Goal: Transaction & Acquisition: Register for event/course

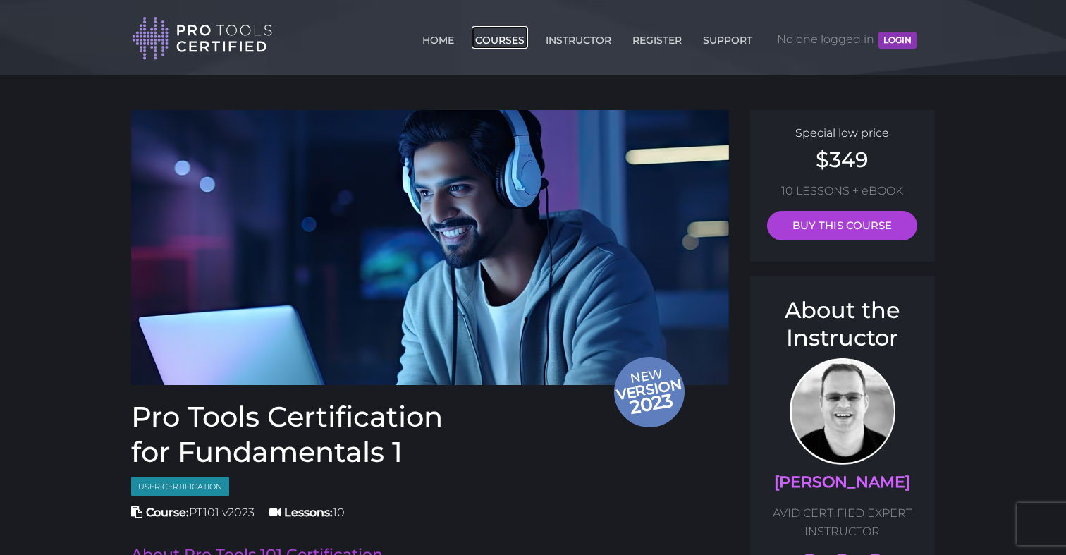
click at [504, 36] on link "COURSES" at bounding box center [500, 37] width 56 height 23
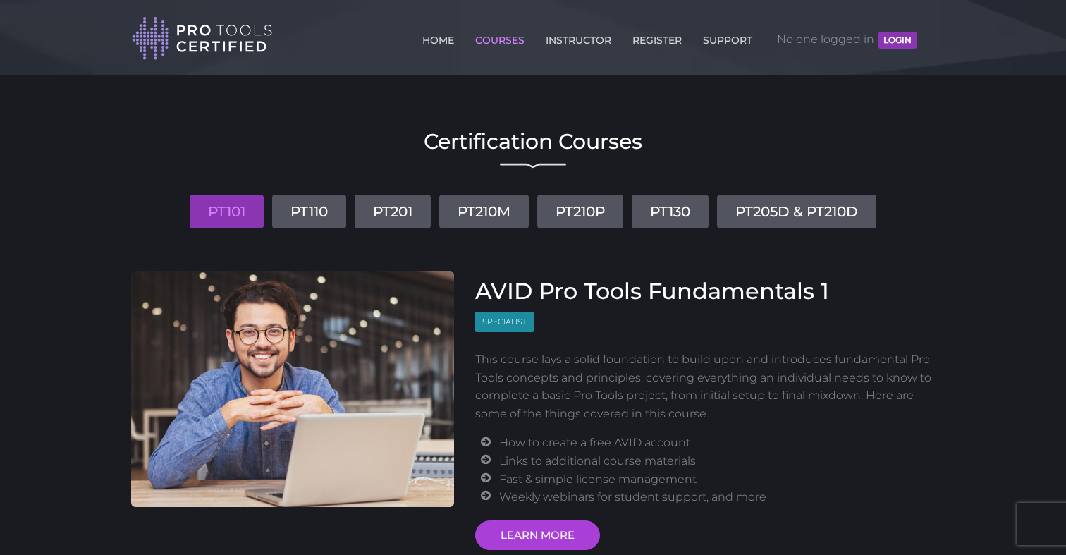
scroll to position [27, 0]
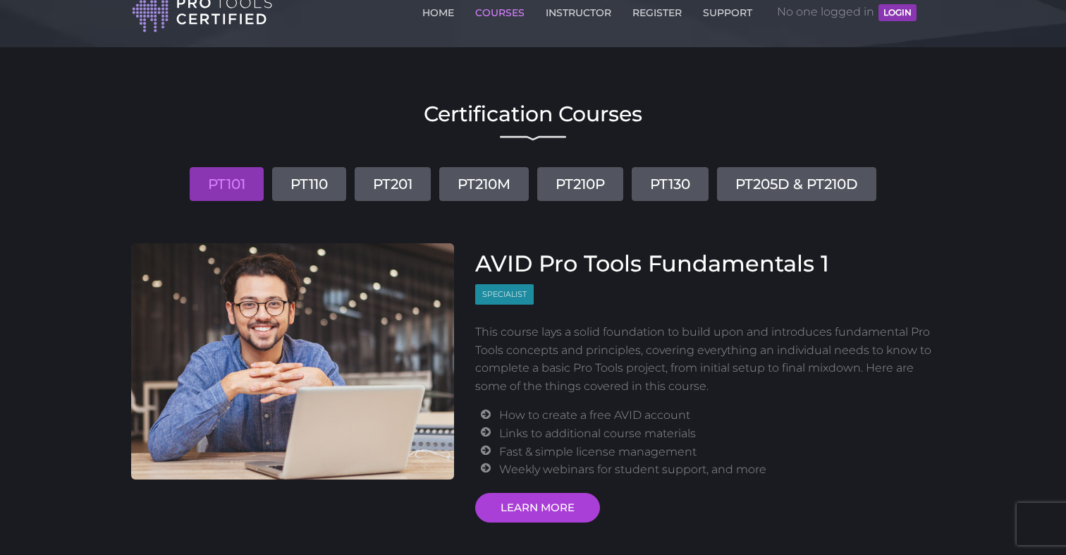
click at [286, 190] on link "PT110" at bounding box center [309, 184] width 74 height 34
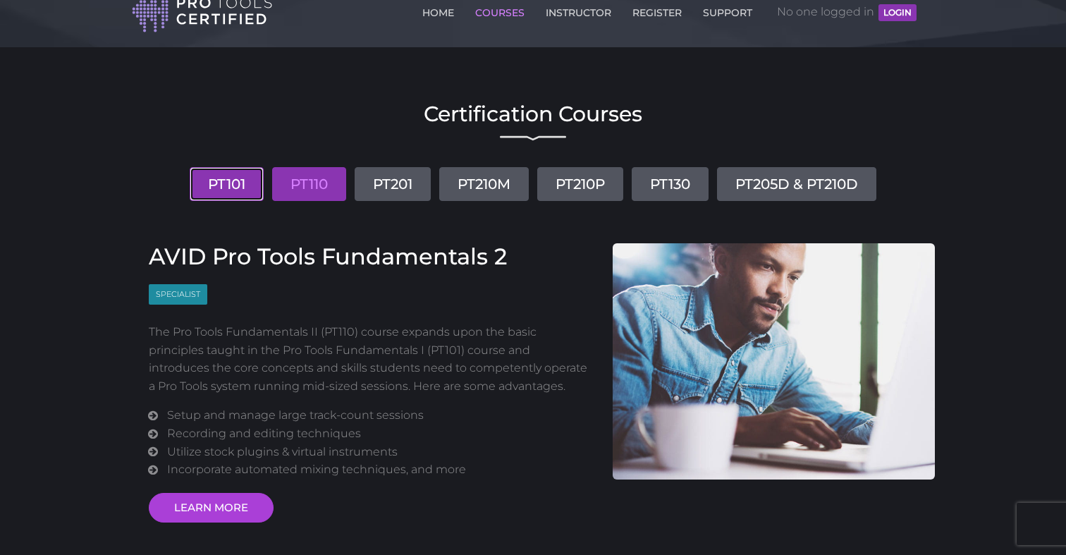
click at [214, 189] on link "PT101" at bounding box center [227, 184] width 74 height 34
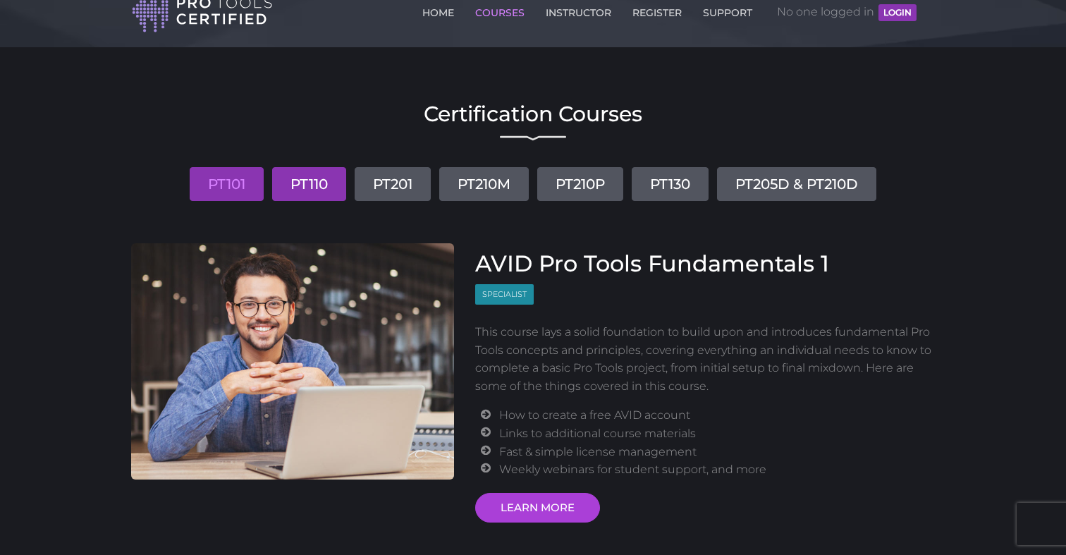
click at [309, 187] on link "PT110" at bounding box center [309, 184] width 74 height 34
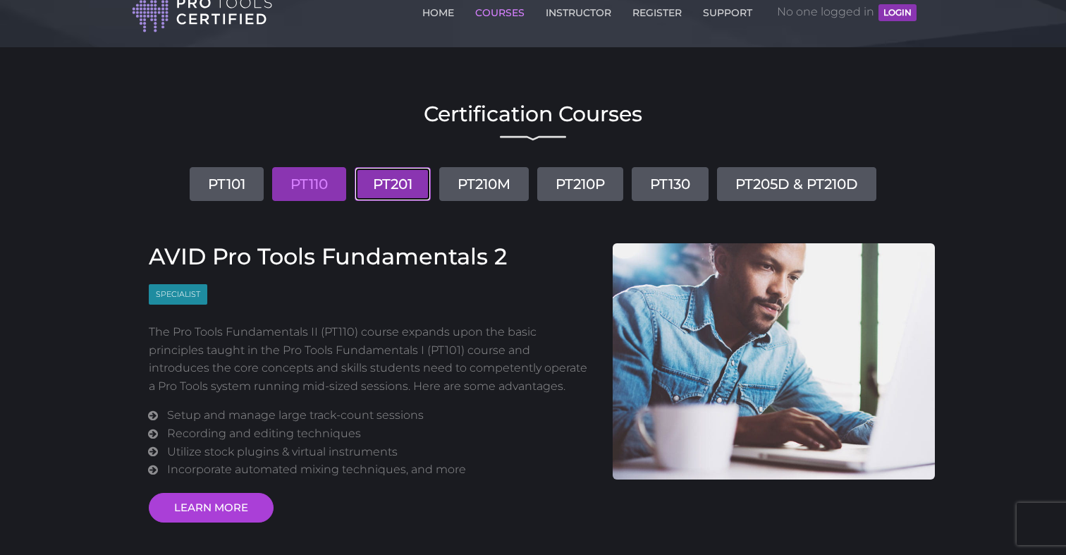
click at [399, 180] on link "PT201" at bounding box center [393, 184] width 76 height 34
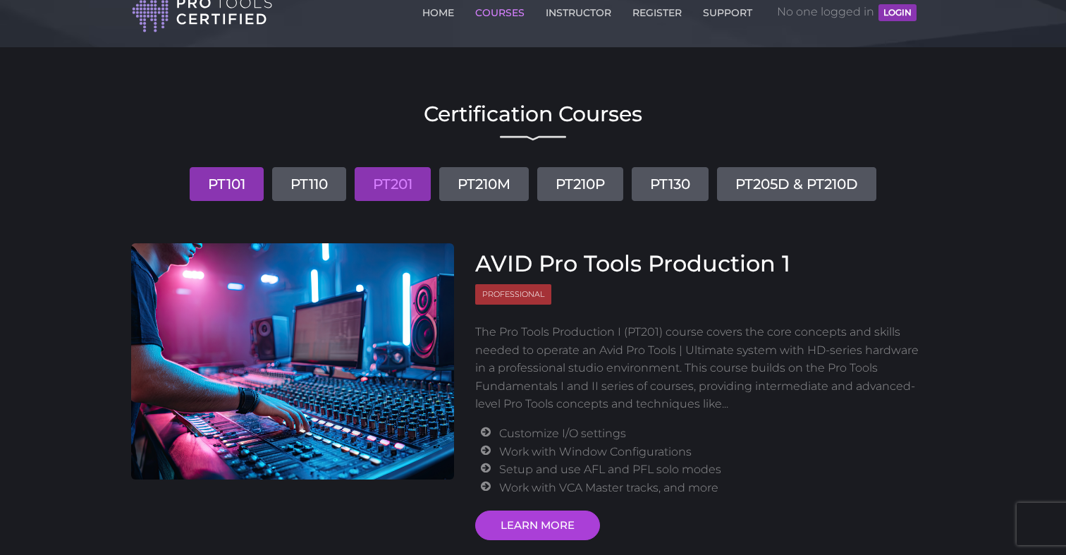
click at [194, 194] on link "PT101" at bounding box center [227, 184] width 74 height 34
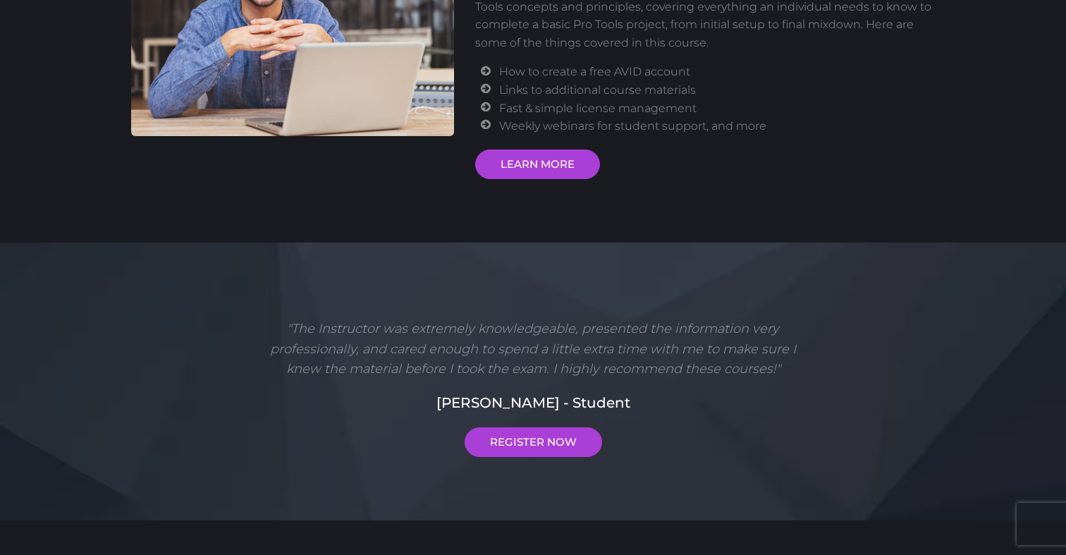
scroll to position [375, 0]
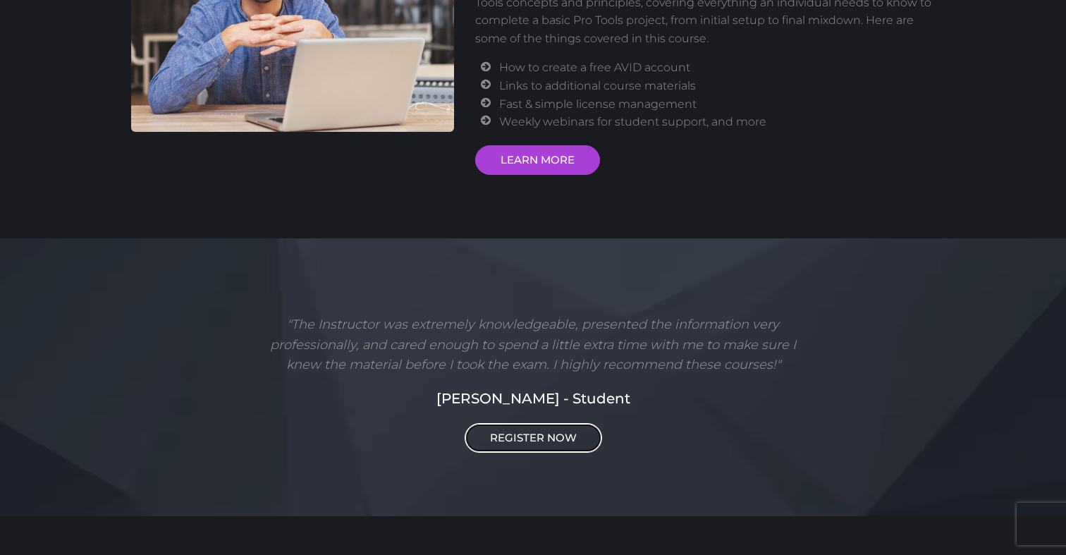
click at [554, 439] on link "REGISTER NOW" at bounding box center [533, 438] width 137 height 30
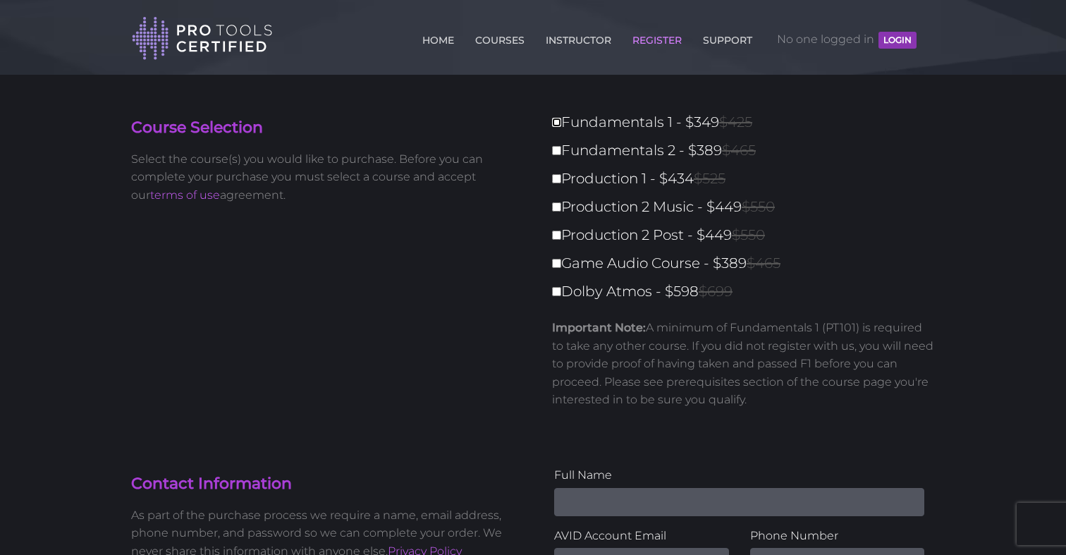
scroll to position [15, 0]
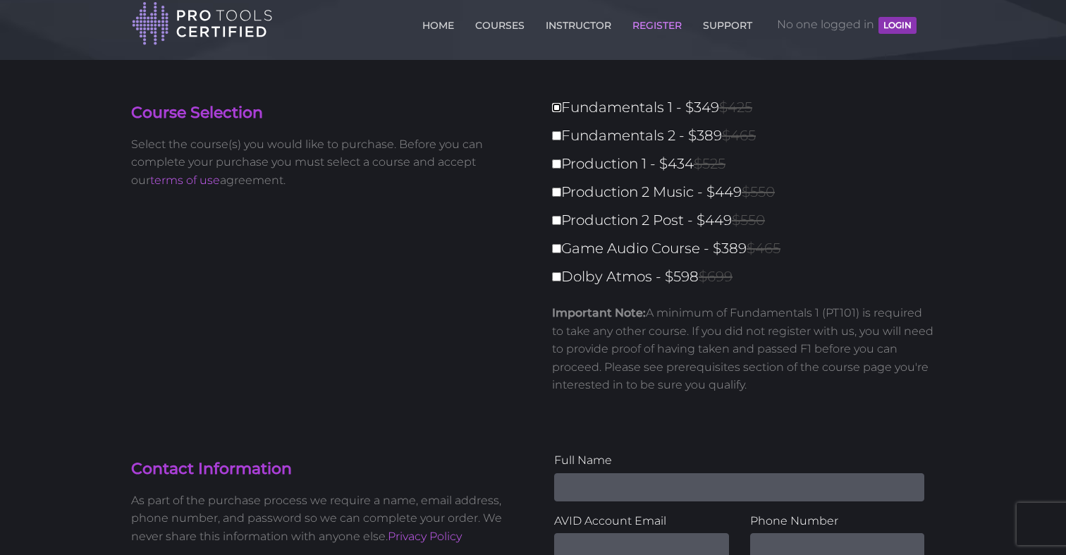
click at [557, 106] on input "Fundamentals 1 - $349 $425" at bounding box center [556, 107] width 9 height 9
checkbox input "true"
type input "349"
click at [556, 137] on input "Fundamentals 2 - $389 $465" at bounding box center [556, 135] width 9 height 9
checkbox input "true"
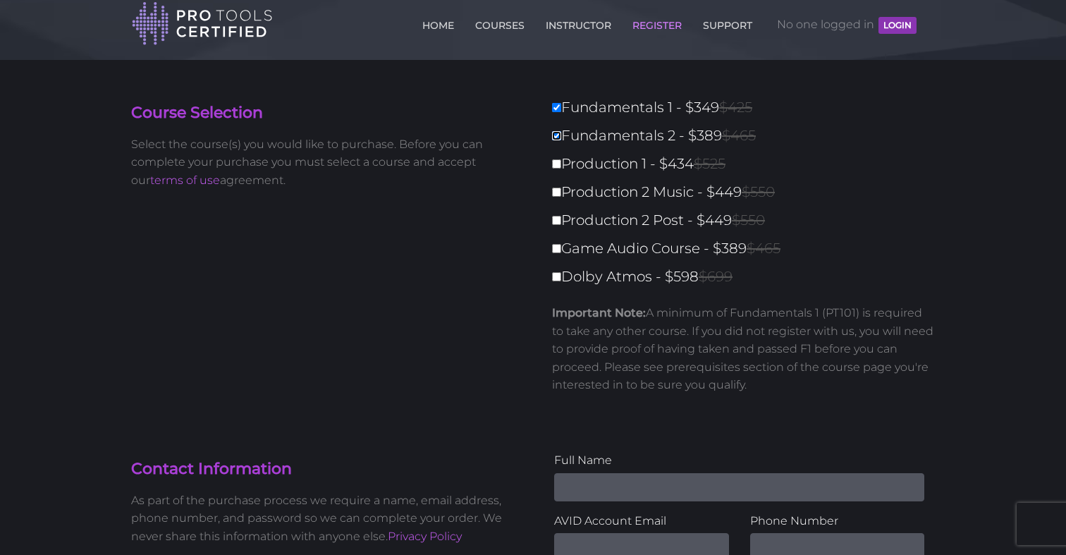
type input "738"
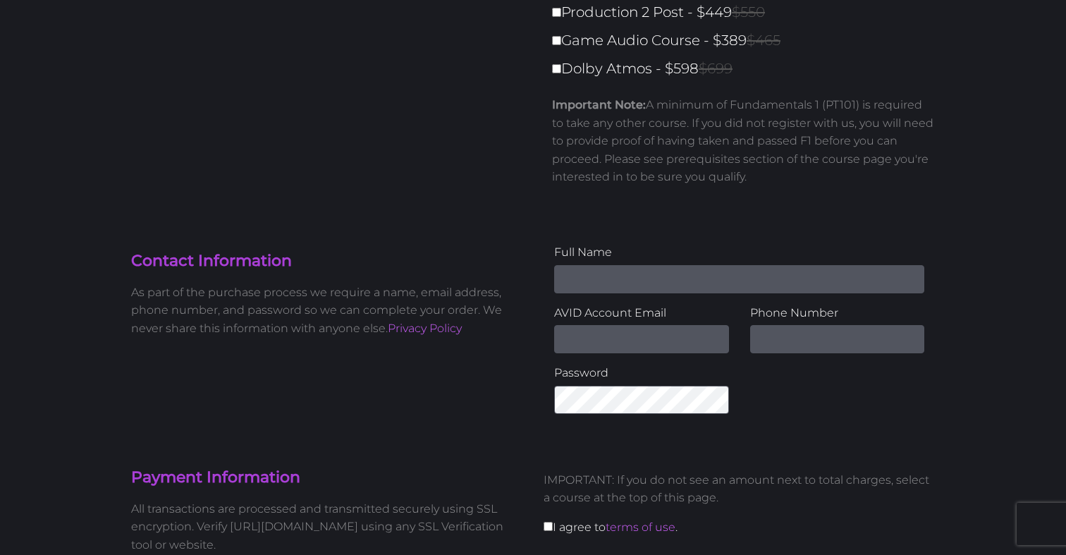
scroll to position [221, 0]
click at [807, 283] on input "Name" at bounding box center [739, 281] width 370 height 28
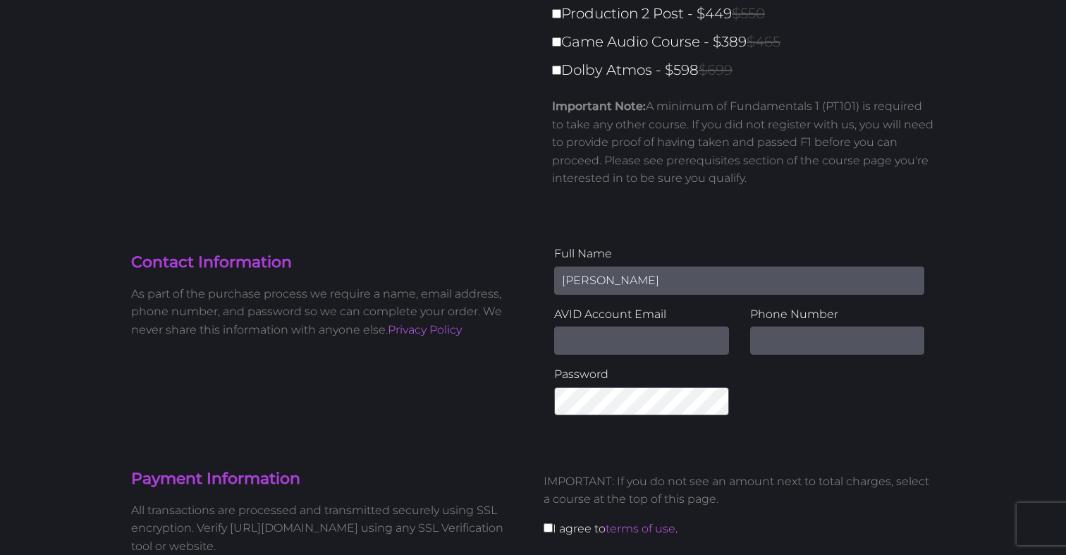
type input "[PERSON_NAME]"
click at [654, 345] on input "Email Address" at bounding box center [641, 340] width 175 height 28
type input "M"
type input "[PERSON_NAME][EMAIL_ADDRESS][PERSON_NAME][DOMAIN_NAME]"
click at [814, 328] on input "text" at bounding box center [837, 340] width 175 height 28
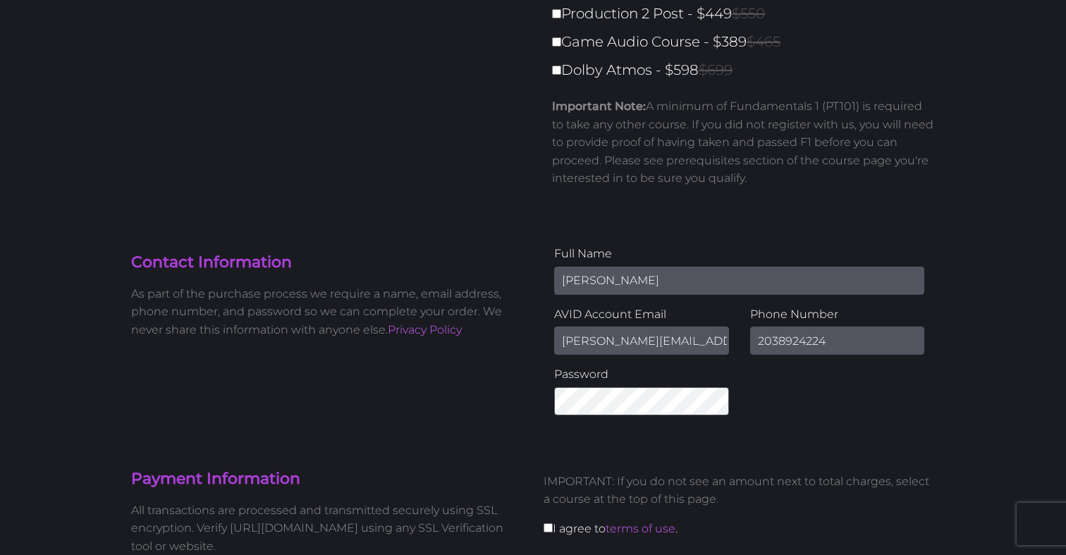
type input "2038924224"
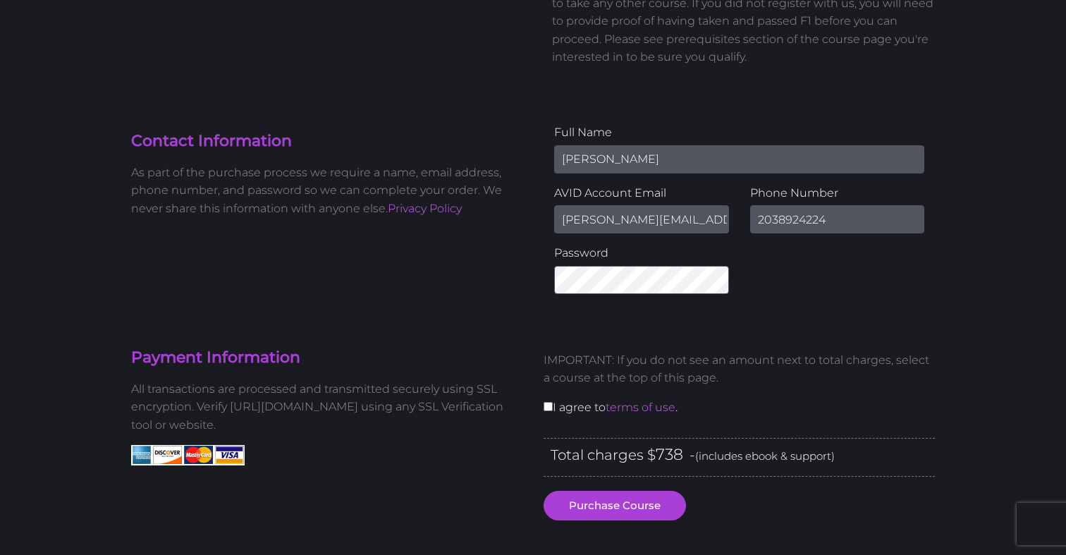
scroll to position [340, 0]
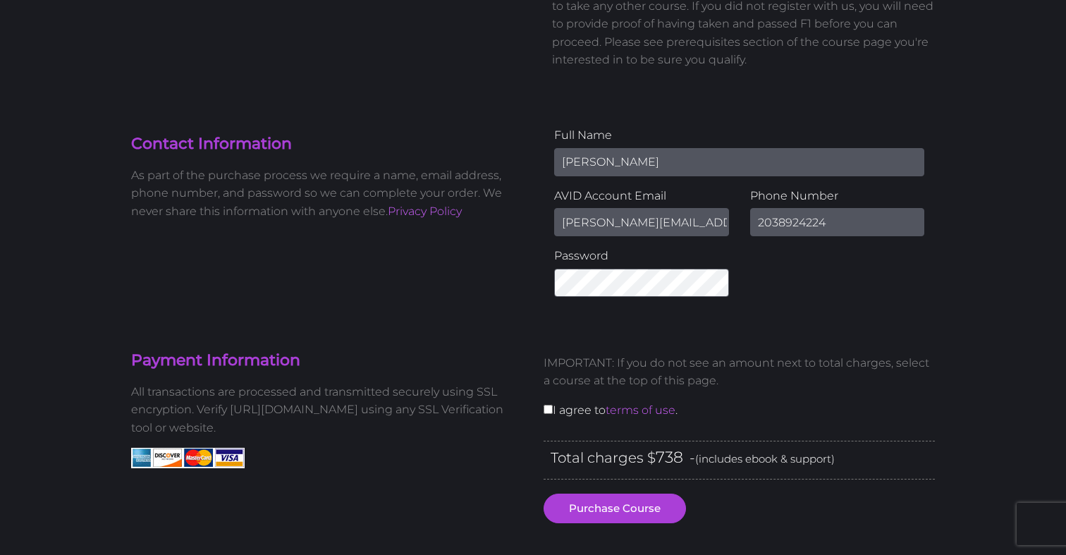
click at [723, 288] on keeper-lock "Open Keeper Popup" at bounding box center [719, 282] width 17 height 17
click at [718, 276] on keeper-lock "Open Keeper Popup" at bounding box center [719, 282] width 17 height 17
click at [886, 360] on p "IMPORTANT: If you do not see an amount next to total charges, select a course a…" at bounding box center [739, 372] width 391 height 36
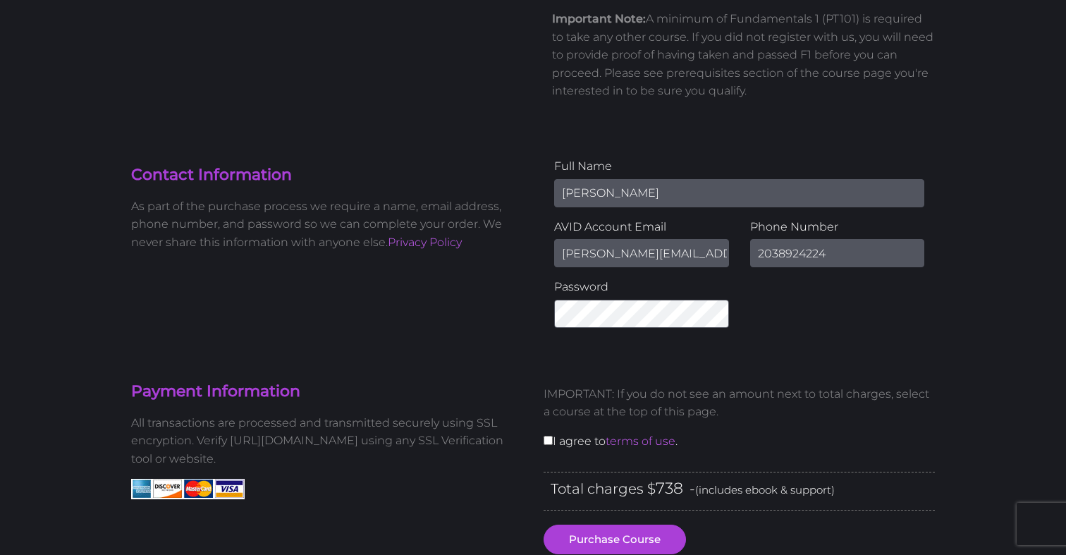
scroll to position [315, 0]
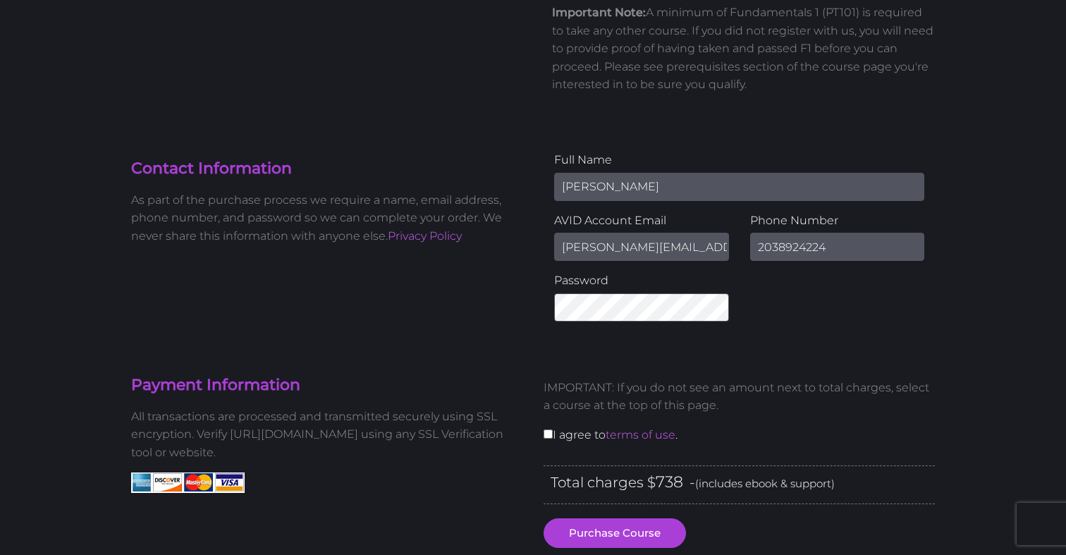
click at [718, 309] on keeper-lock "Open Keeper Popup" at bounding box center [719, 307] width 17 height 17
click at [721, 303] on keeper-lock "Open Keeper Popup" at bounding box center [719, 307] width 17 height 17
click at [623, 529] on button "Purchase Course" at bounding box center [615, 533] width 142 height 30
click at [549, 436] on input "checkbox" at bounding box center [548, 433] width 9 height 9
checkbox input "true"
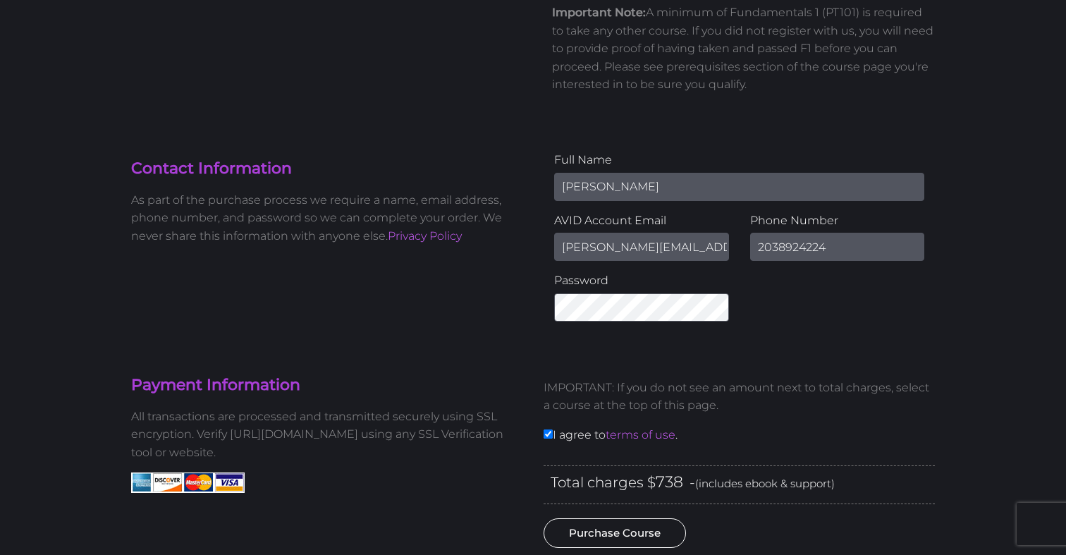
click at [596, 528] on button "Purchase Course" at bounding box center [615, 533] width 142 height 30
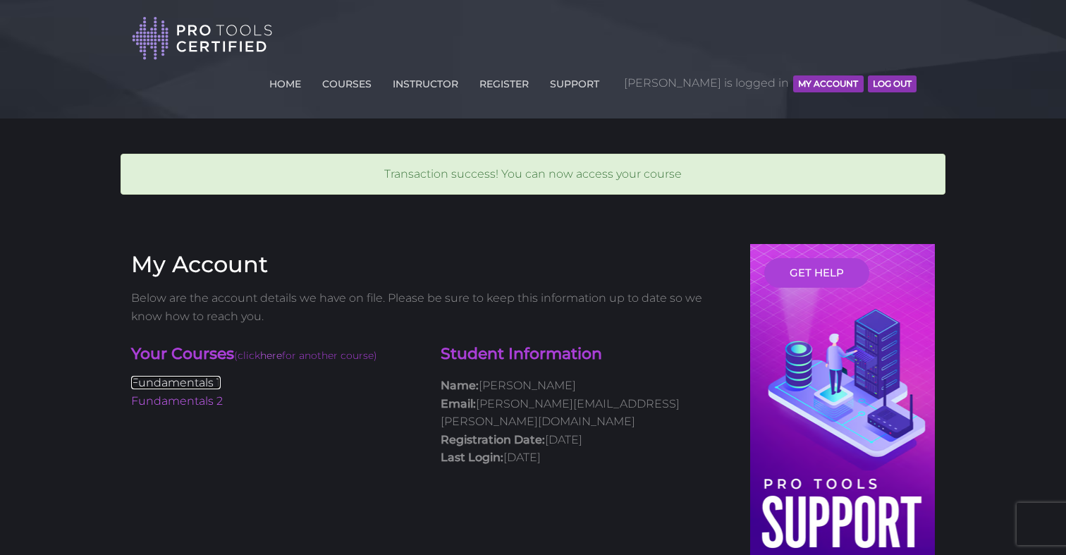
click at [189, 376] on link "Fundamentals 1" at bounding box center [176, 382] width 90 height 13
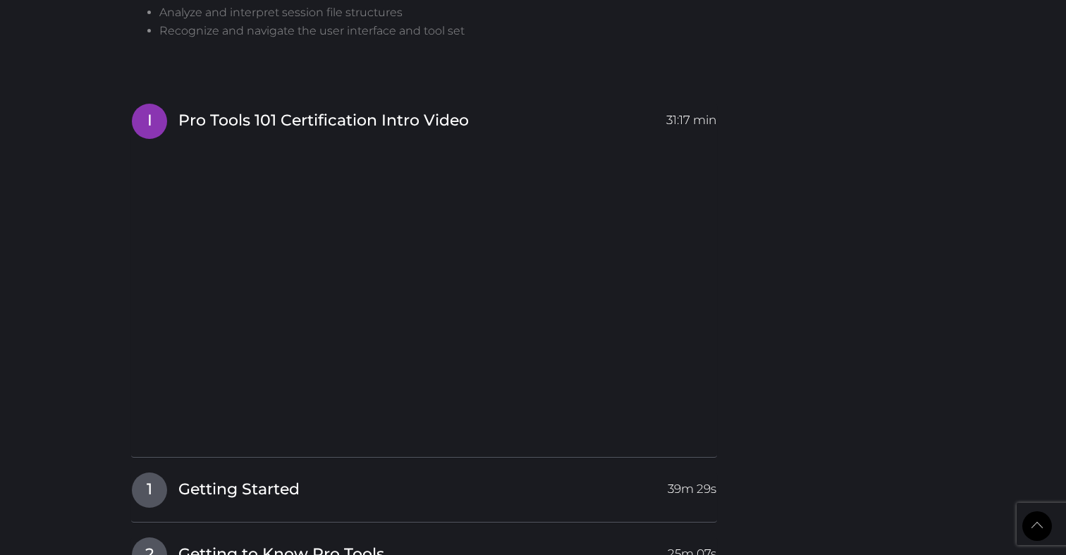
scroll to position [1689, 0]
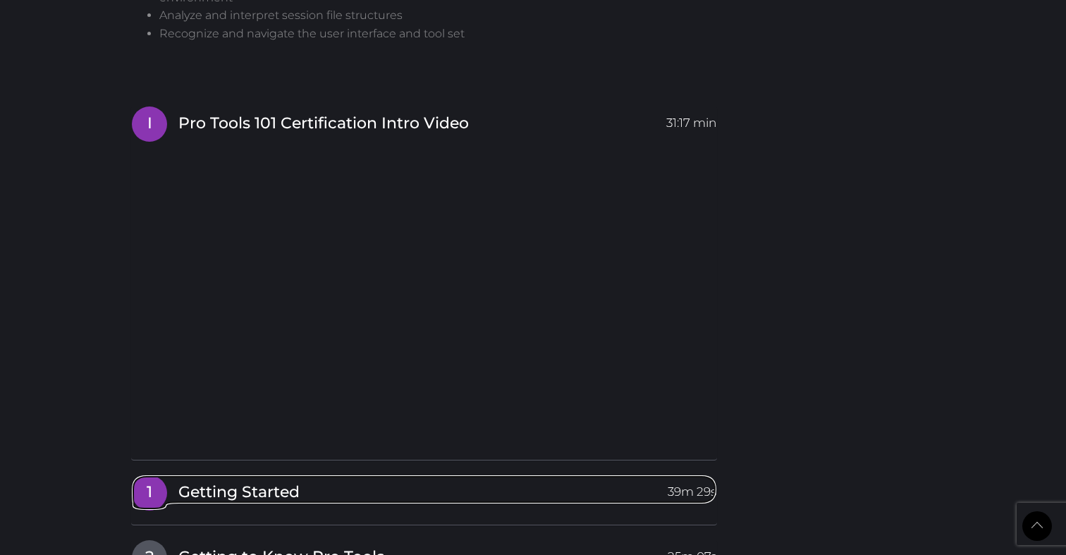
click at [259, 482] on span "Getting Started" at bounding box center [238, 493] width 121 height 22
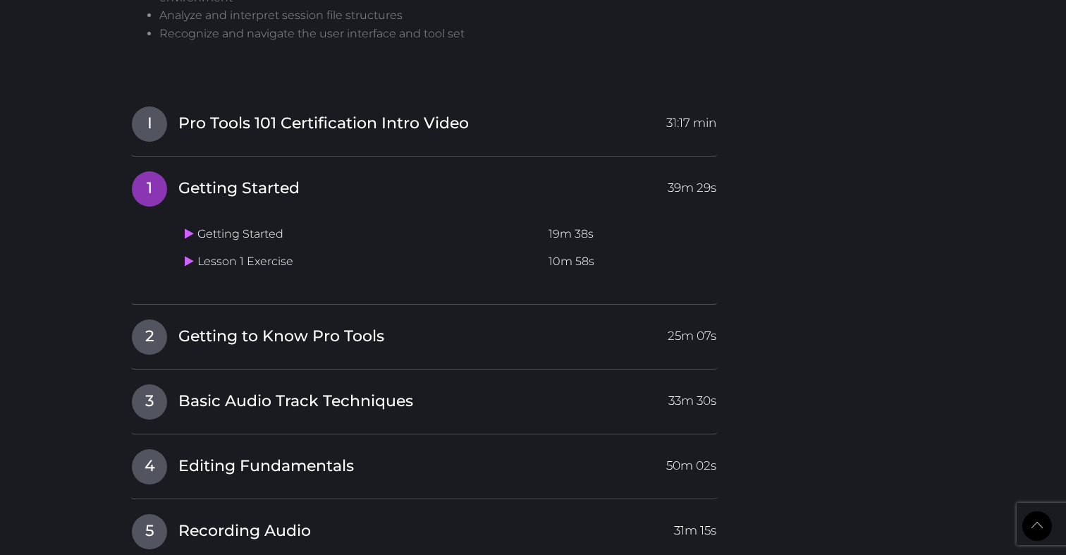
click at [235, 248] on td "Lesson 1 Exercise" at bounding box center [361, 261] width 364 height 27
click at [188, 255] on icon at bounding box center [189, 260] width 9 height 11
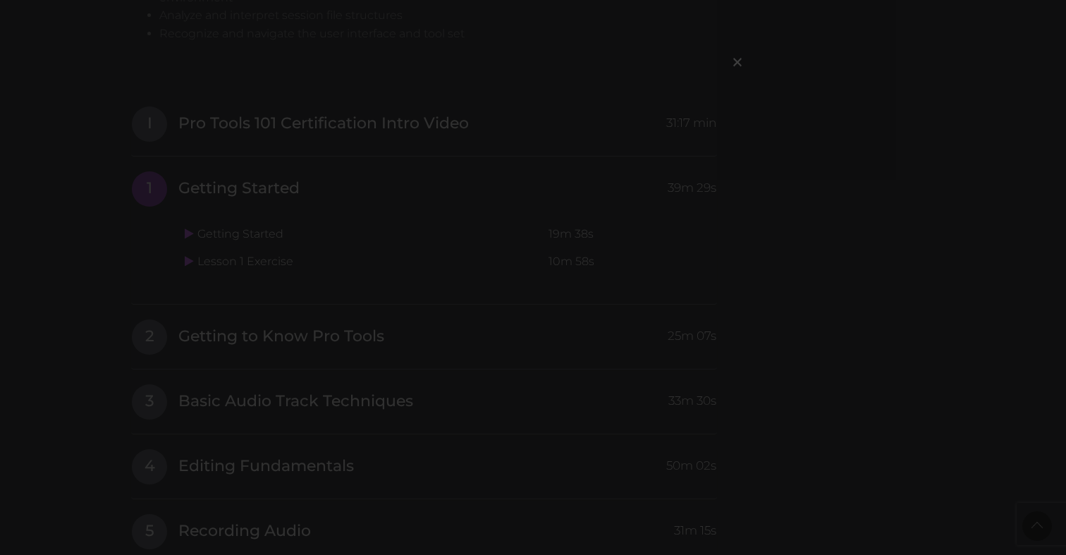
click at [749, 274] on div "×" at bounding box center [533, 277] width 1066 height 555
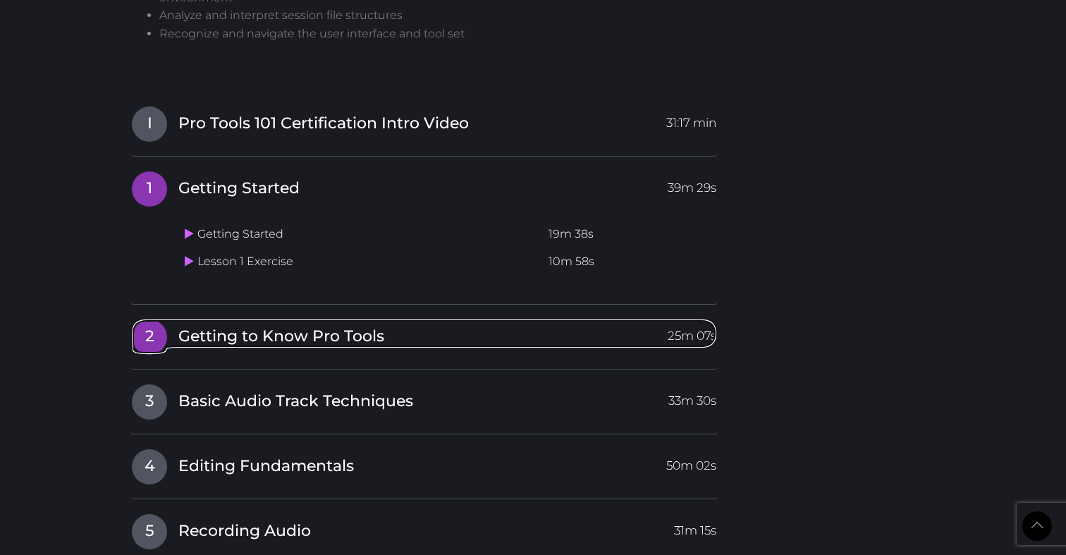
click at [209, 326] on span "Getting to Know Pro Tools" at bounding box center [281, 337] width 206 height 22
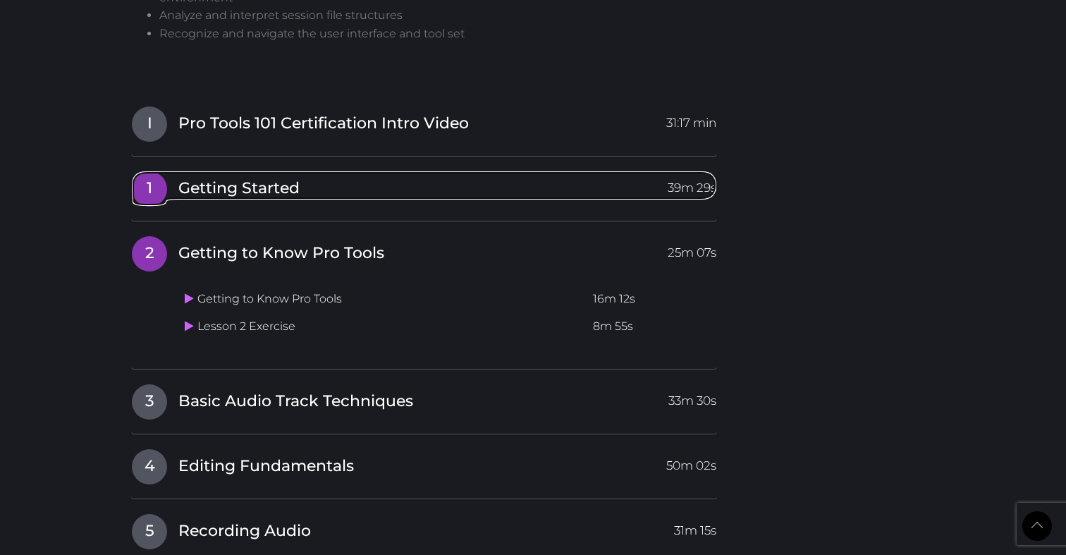
click at [616, 171] on link "1 Getting Started 39m 29s" at bounding box center [424, 186] width 586 height 30
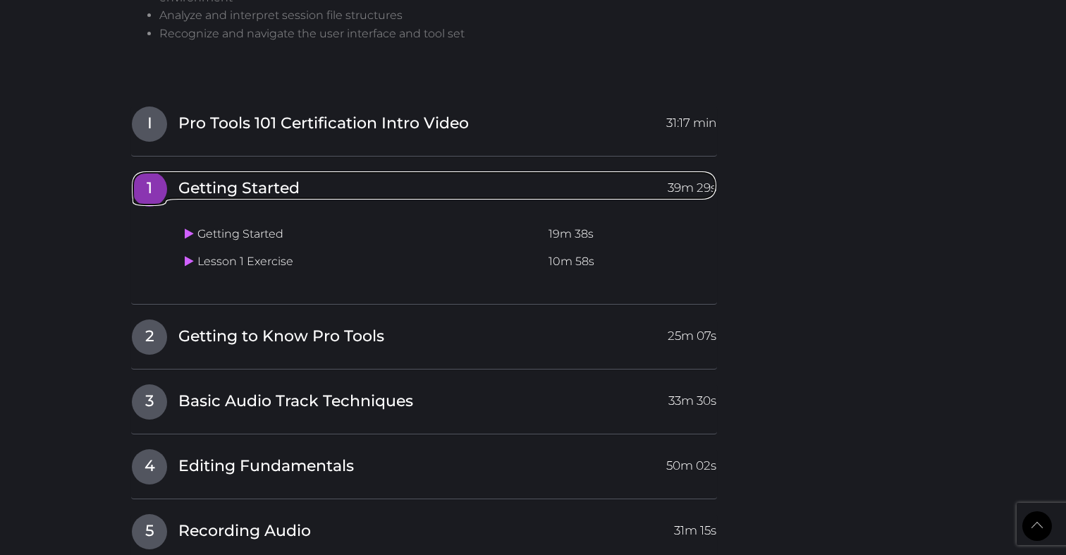
click at [148, 171] on span "1" at bounding box center [149, 188] width 35 height 35
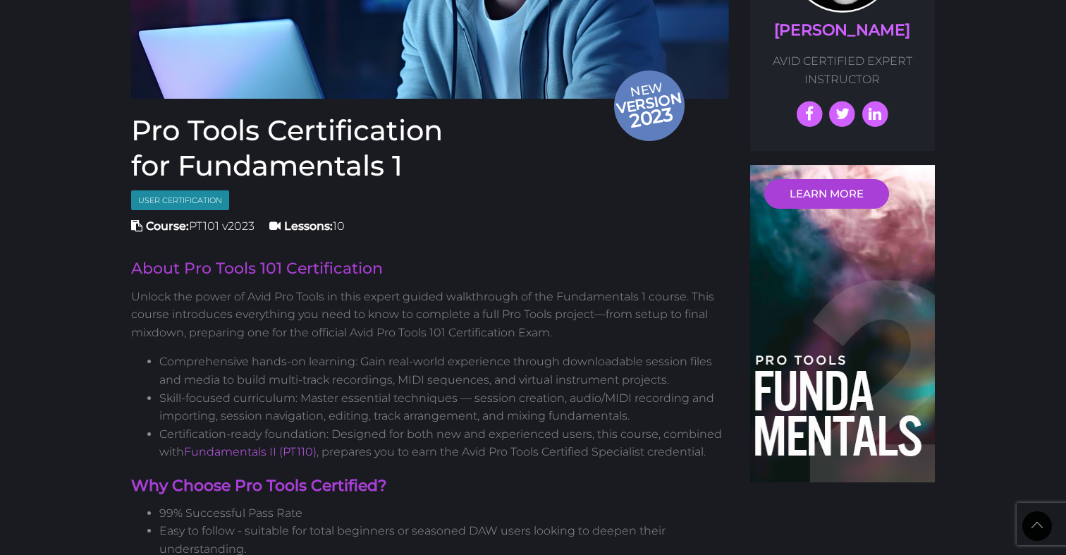
scroll to position [0, 0]
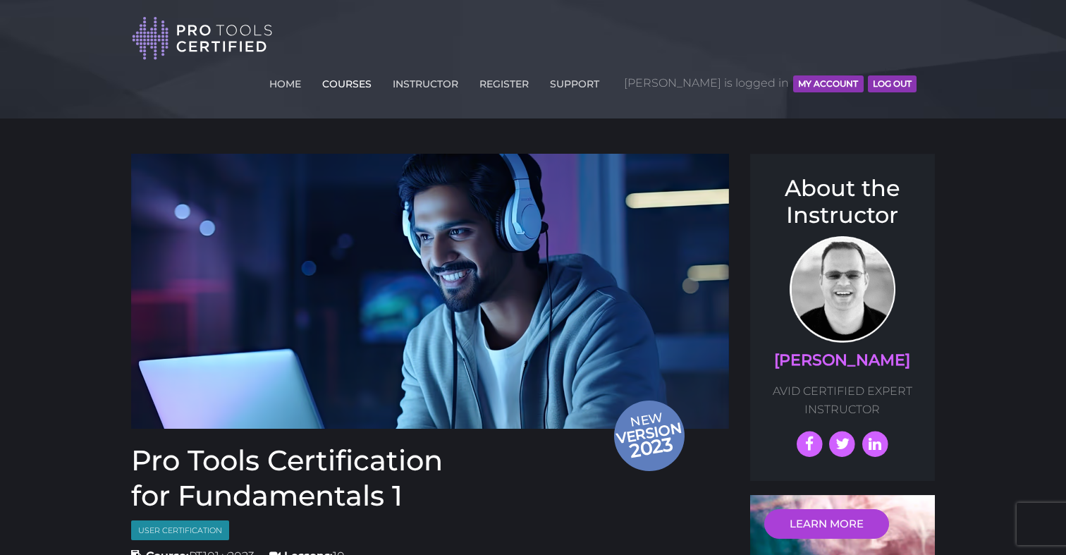
click at [375, 70] on link "COURSES" at bounding box center [347, 81] width 56 height 23
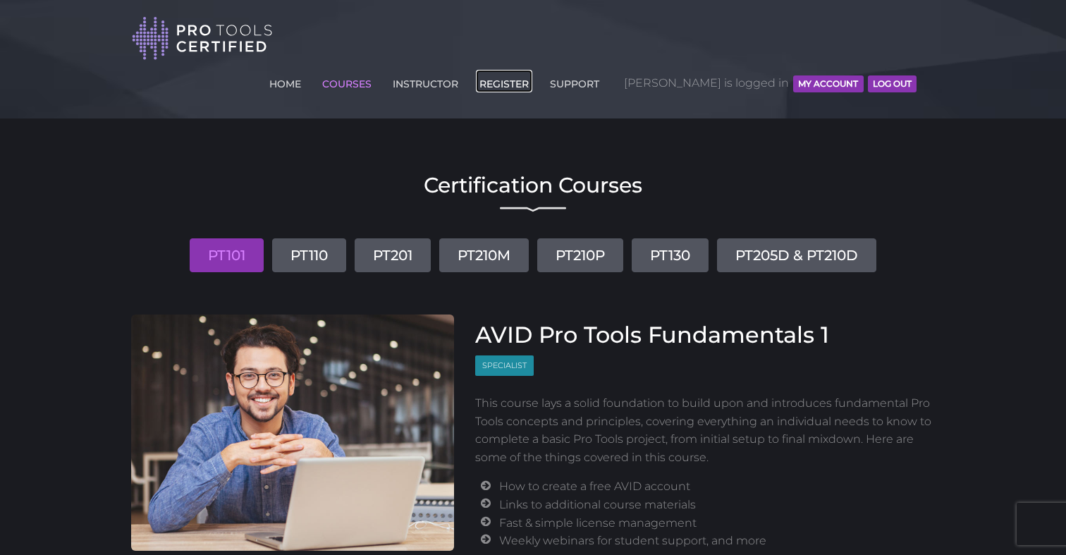
click at [532, 70] on link "REGISTER" at bounding box center [504, 81] width 56 height 23
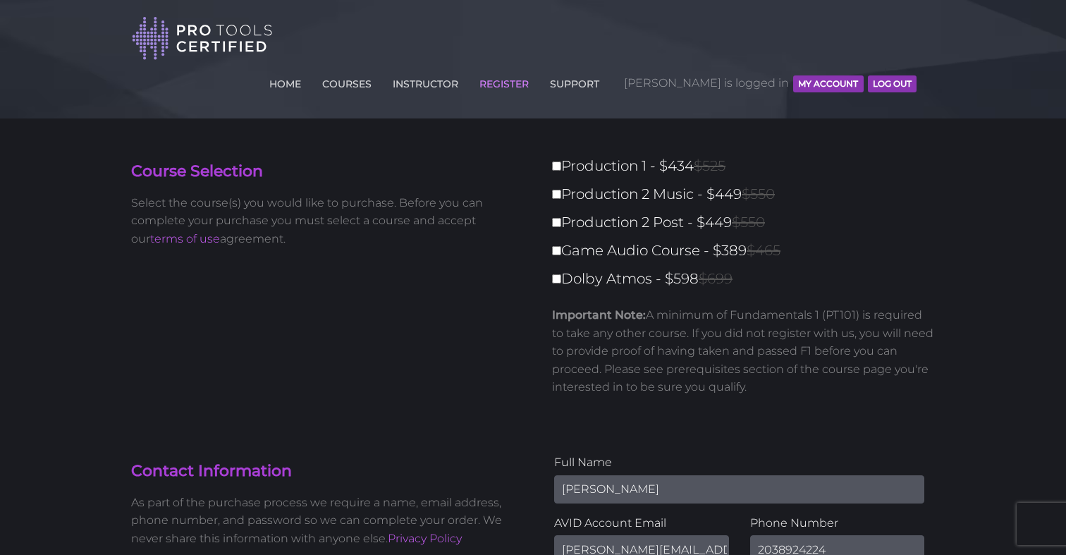
click at [830, 75] on button "MY ACCOUNT" at bounding box center [828, 83] width 70 height 17
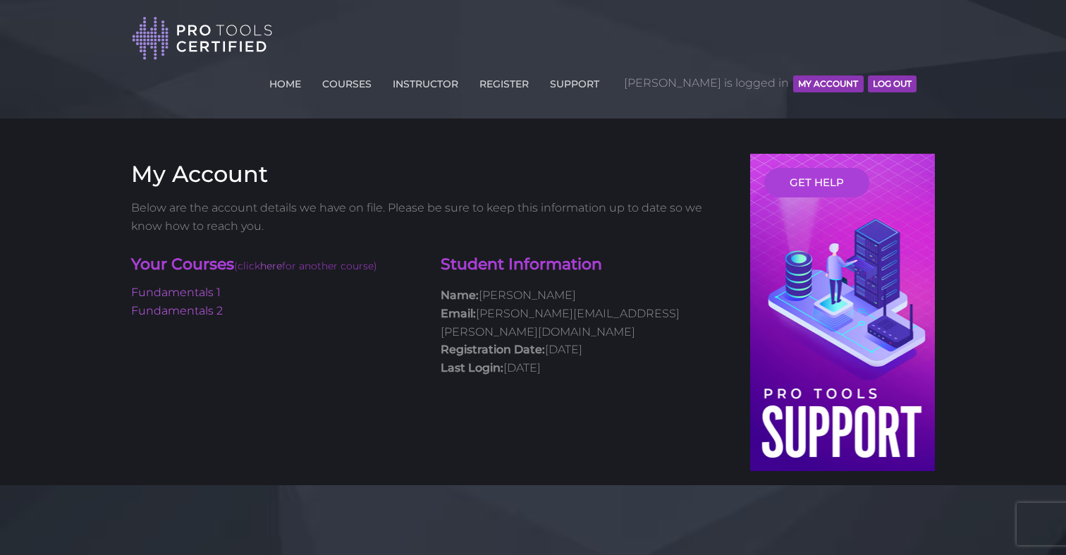
click at [166, 286] on link "Fundamentals 1" at bounding box center [176, 292] width 90 height 13
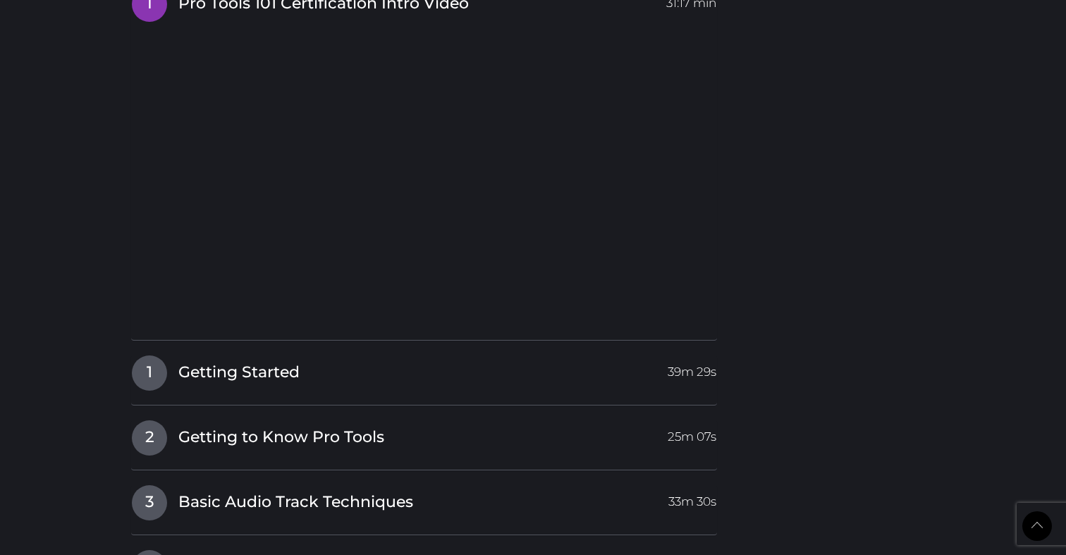
scroll to position [1844, 0]
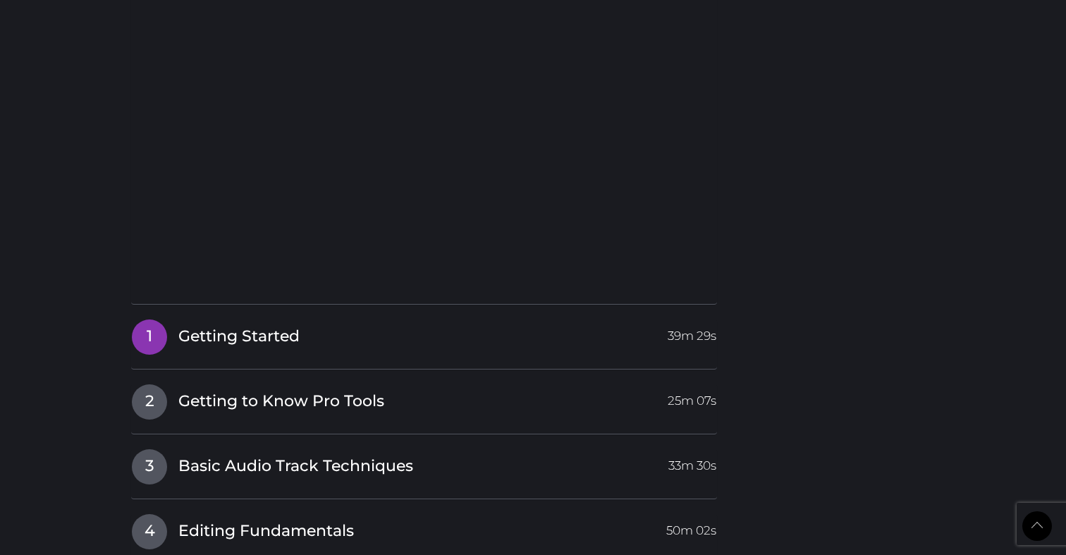
click at [335, 319] on link "1 Getting Started 39m 29s" at bounding box center [424, 334] width 586 height 30
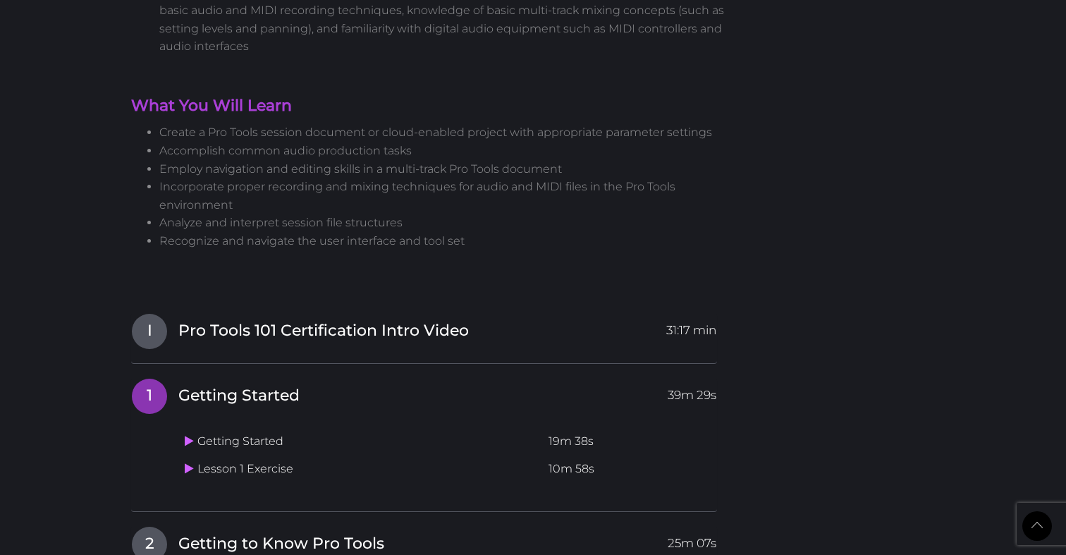
scroll to position [1446, 0]
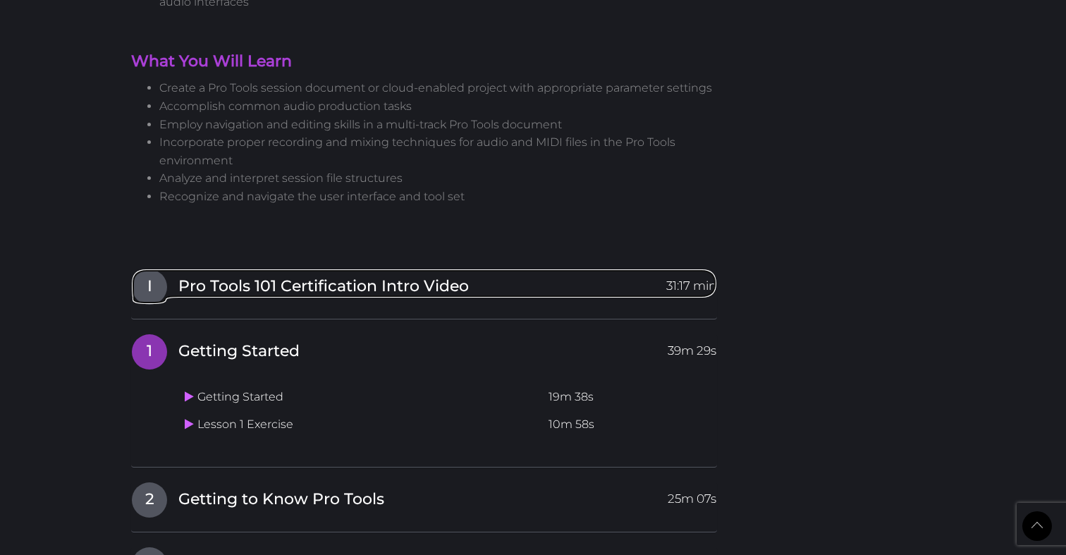
click at [403, 269] on link "I Pro Tools 101 Certification Intro Video 31:17 min" at bounding box center [424, 284] width 586 height 30
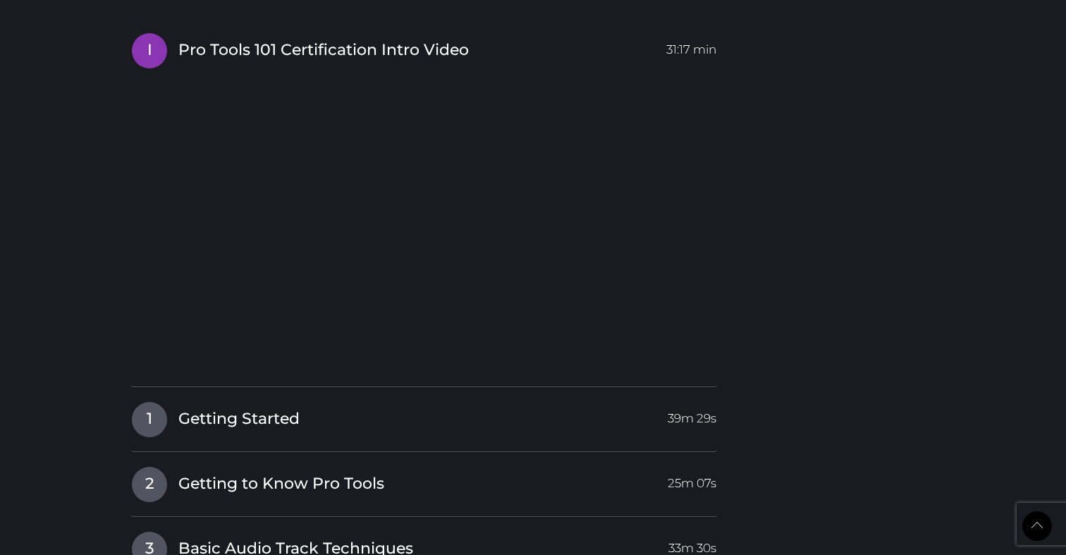
scroll to position [1799, 0]
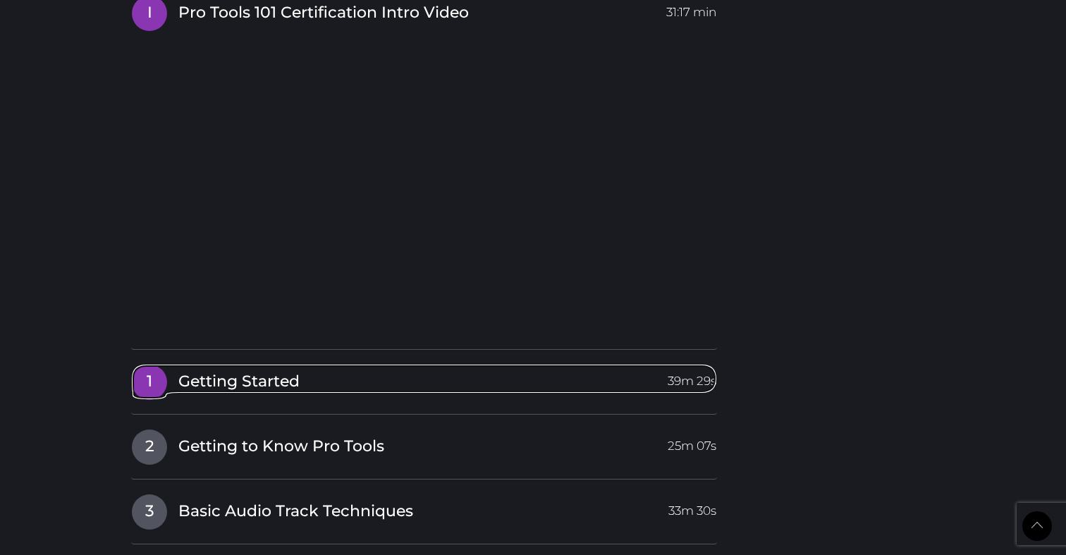
click at [247, 371] on span "Getting Started" at bounding box center [238, 382] width 121 height 22
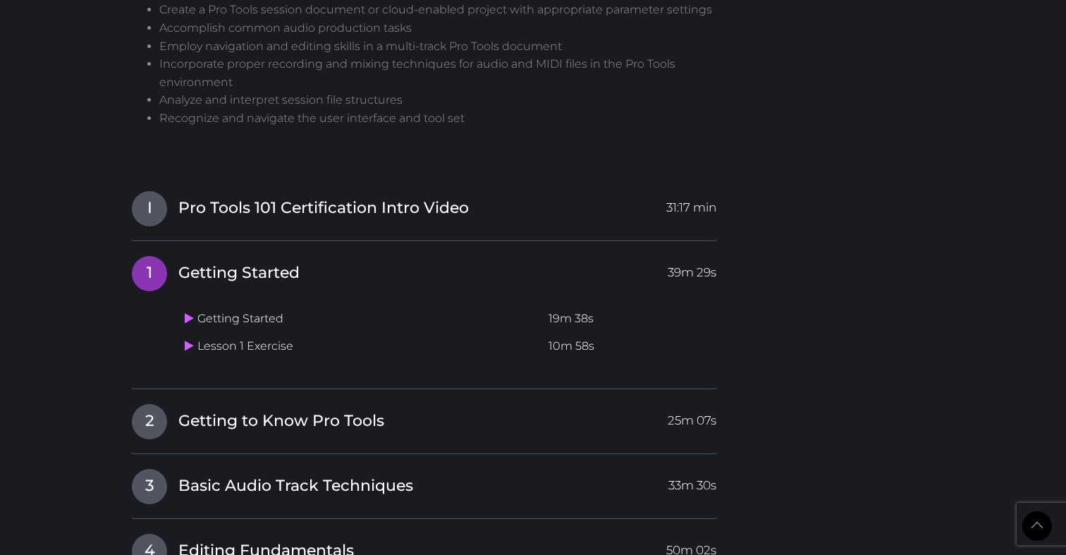
scroll to position [1626, 0]
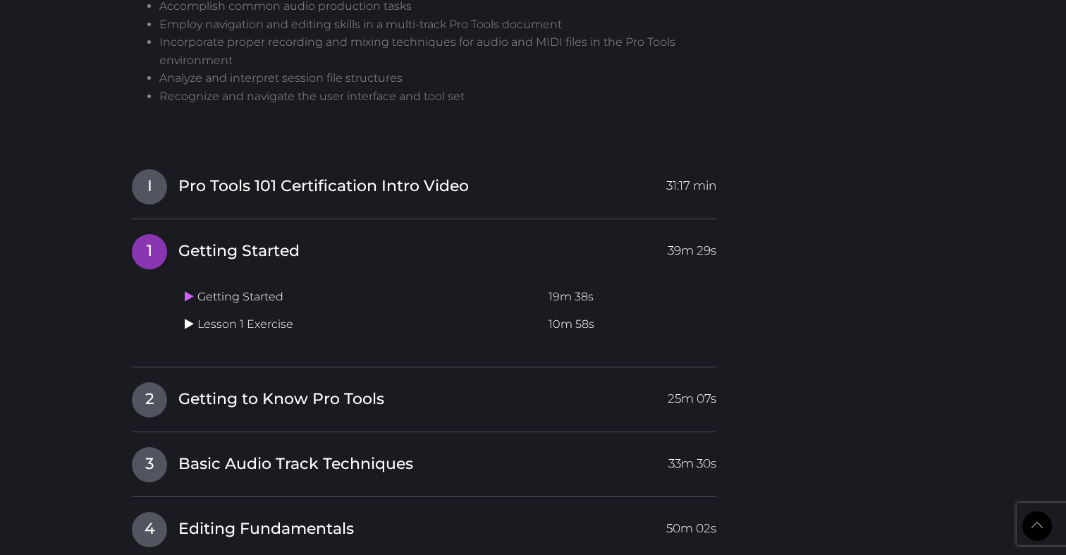
click at [194, 317] on link at bounding box center [191, 323] width 13 height 13
